Goal: Task Accomplishment & Management: Manage account settings

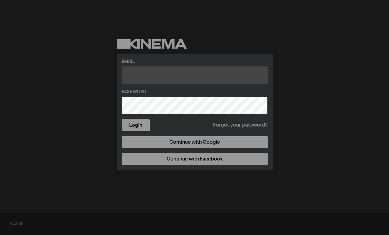
click at [172, 78] on input "text" at bounding box center [195, 74] width 146 height 17
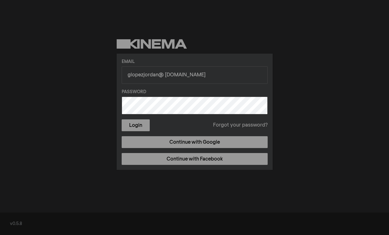
click at [138, 96] on form "Email glopezjordan@ patagonianetwork.com Password Login Forgot your password?" at bounding box center [195, 95] width 146 height 73
click at [143, 93] on label "Password" at bounding box center [195, 92] width 146 height 7
click at [160, 88] on form "Email glopezjordan@ patagonianetwork.com Password Login Forgot your password?" at bounding box center [195, 95] width 146 height 73
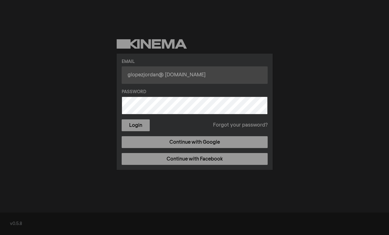
click at [222, 76] on input "glopezjordan@ patagonianetwork.com" at bounding box center [195, 74] width 146 height 17
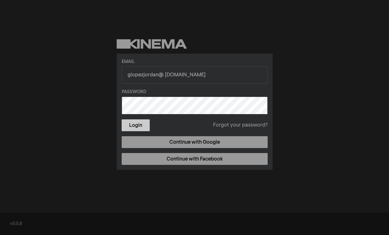
click at [140, 128] on button "Login" at bounding box center [136, 125] width 28 height 12
click at [137, 123] on button "Login" at bounding box center [136, 125] width 28 height 12
click at [138, 127] on button "Login" at bounding box center [136, 125] width 28 height 12
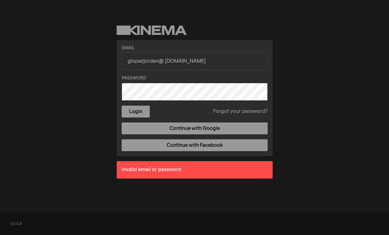
click at [253, 113] on link "Forgot your password?" at bounding box center [240, 111] width 55 height 7
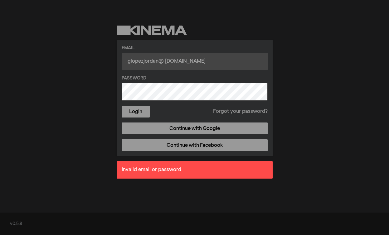
click at [234, 59] on input "glopezjordan@ patagonianetwork.com" at bounding box center [195, 61] width 146 height 17
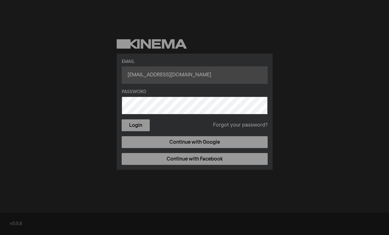
type input "gonzalolj@gmail.com"
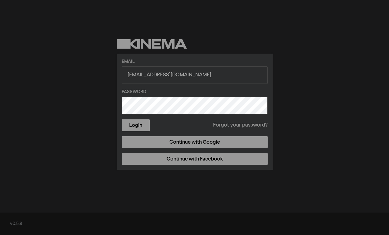
click at [122, 119] on button "Login" at bounding box center [136, 125] width 28 height 12
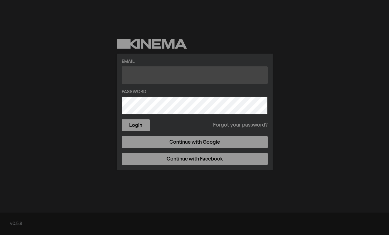
click at [157, 71] on input "text" at bounding box center [195, 74] width 146 height 17
type input "[EMAIL_ADDRESS][DOMAIN_NAME]"
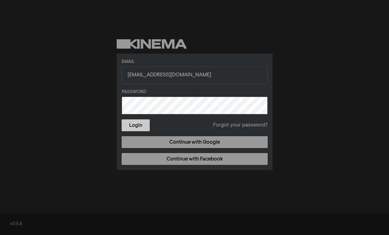
click at [132, 124] on button "Login" at bounding box center [136, 125] width 28 height 12
